Goal: Complete application form

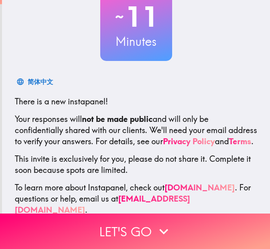
scroll to position [83, 0]
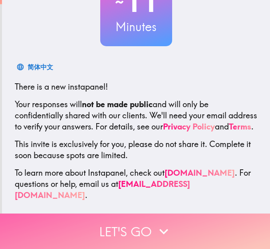
click at [169, 224] on icon "button" at bounding box center [164, 232] width 18 height 18
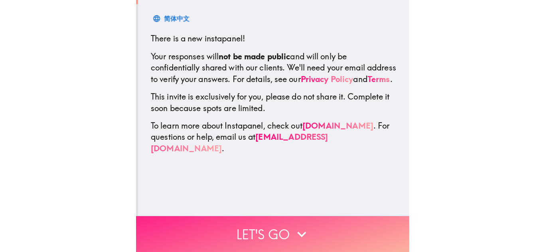
scroll to position [0, 0]
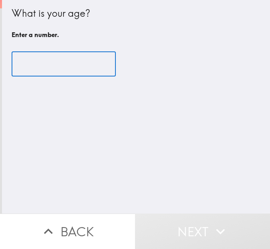
click at [75, 67] on input "number" at bounding box center [64, 64] width 104 height 25
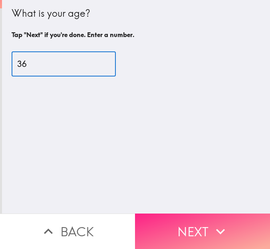
type input "36"
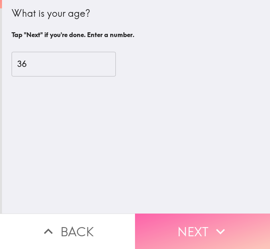
click at [205, 215] on button "Next" at bounding box center [202, 231] width 135 height 35
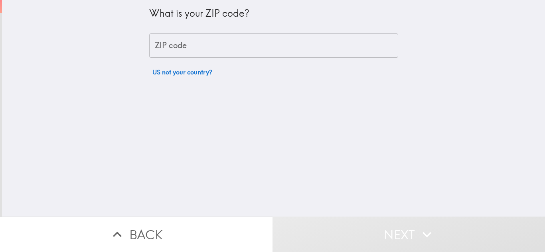
click at [179, 50] on input "ZIP code" at bounding box center [273, 45] width 249 height 25
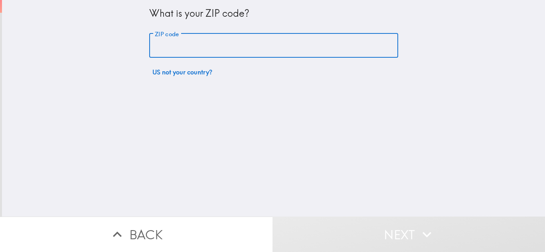
type input "33884"
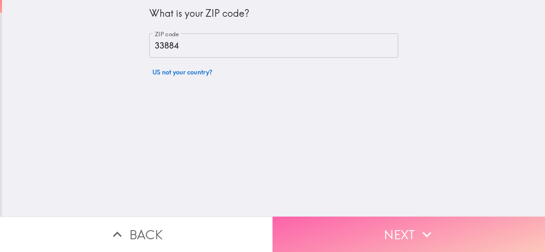
click at [269, 228] on button "Next" at bounding box center [408, 234] width 272 height 35
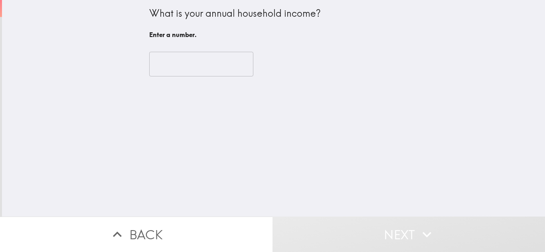
click at [213, 58] on input "number" at bounding box center [201, 64] width 104 height 25
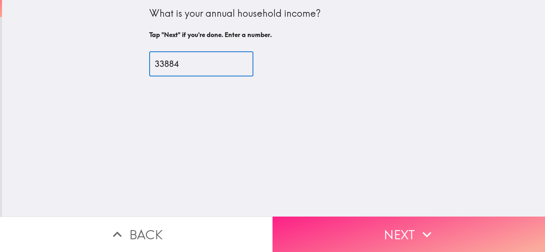
type input "33884"
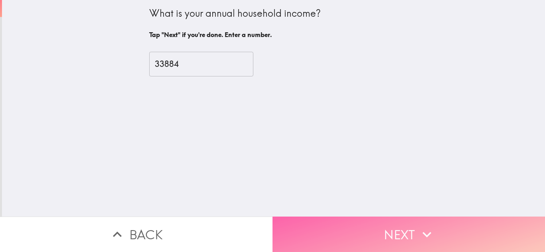
click at [269, 241] on button "Next" at bounding box center [408, 234] width 272 height 35
